Goal: Information Seeking & Learning: Learn about a topic

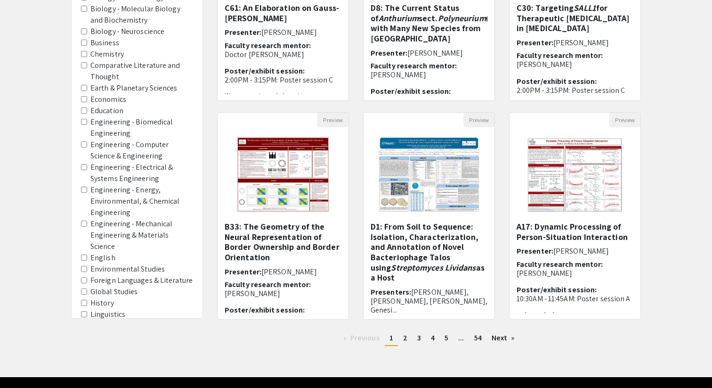
scroll to position [477, 0]
click at [82, 108] on area-Education "Education" at bounding box center [84, 111] width 6 height 6
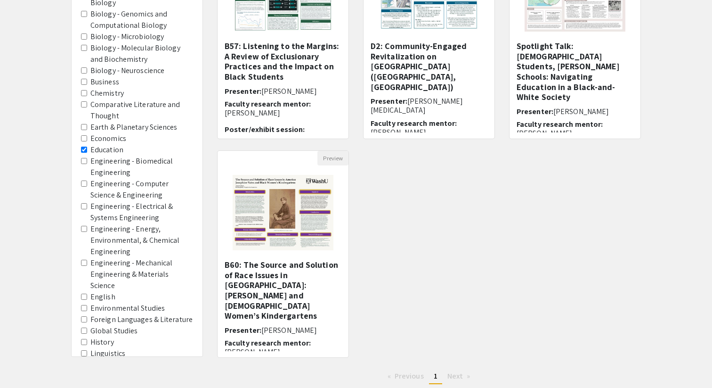
scroll to position [172, 0]
click at [294, 215] on img "Open Presentation <p><strong>B60: The Source and Solution of Race Issues in Ame…" at bounding box center [282, 212] width 119 height 94
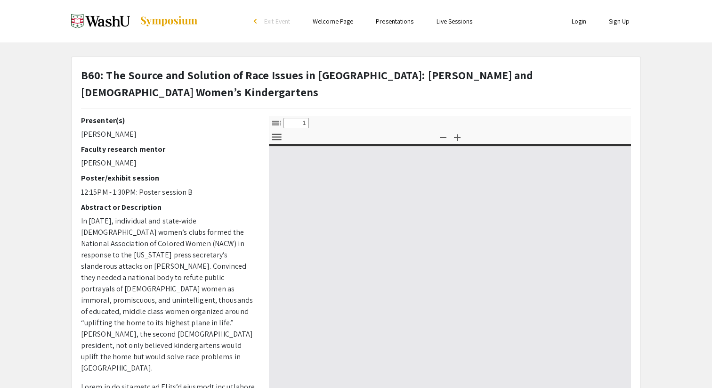
select select "custom"
type input "0"
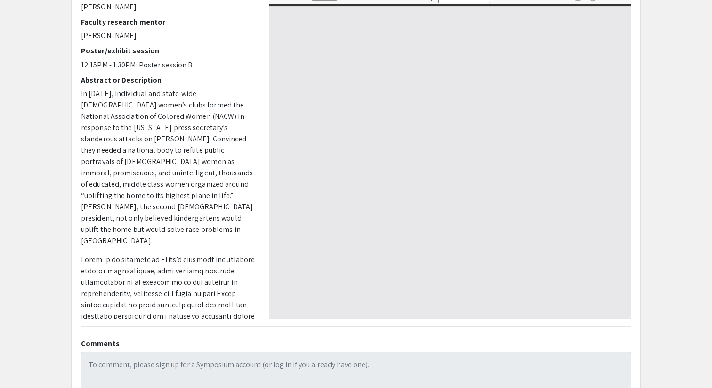
select select "auto"
type input "1"
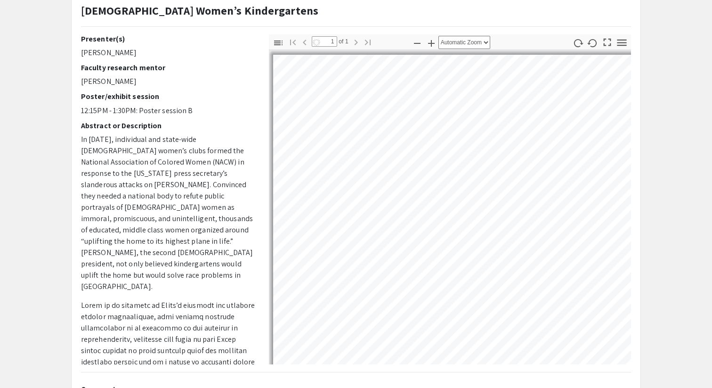
scroll to position [73, 0]
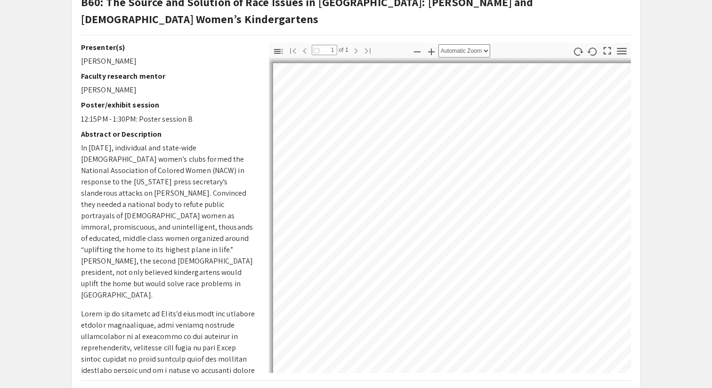
select select "auto"
